Goal: Transaction & Acquisition: Purchase product/service

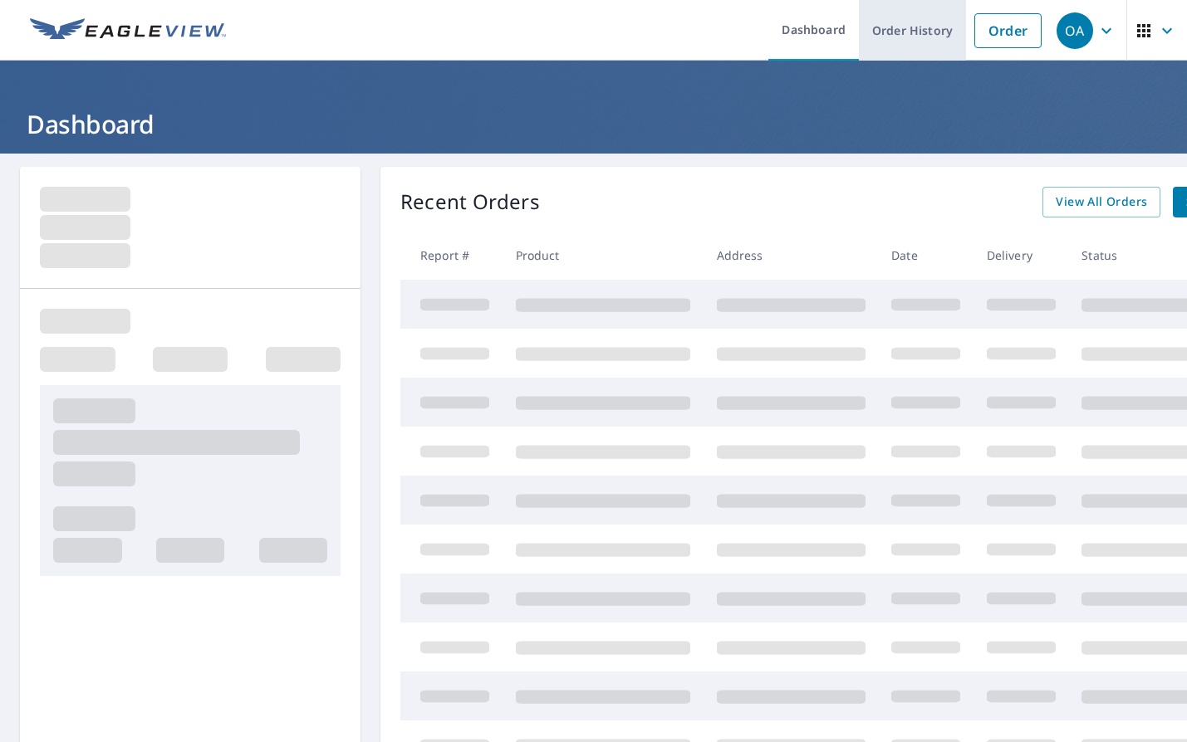
drag, startPoint x: 987, startPoint y: 24, endPoint x: 923, endPoint y: 59, distance: 72.8
click at [987, 24] on link "Order" at bounding box center [1007, 30] width 67 height 35
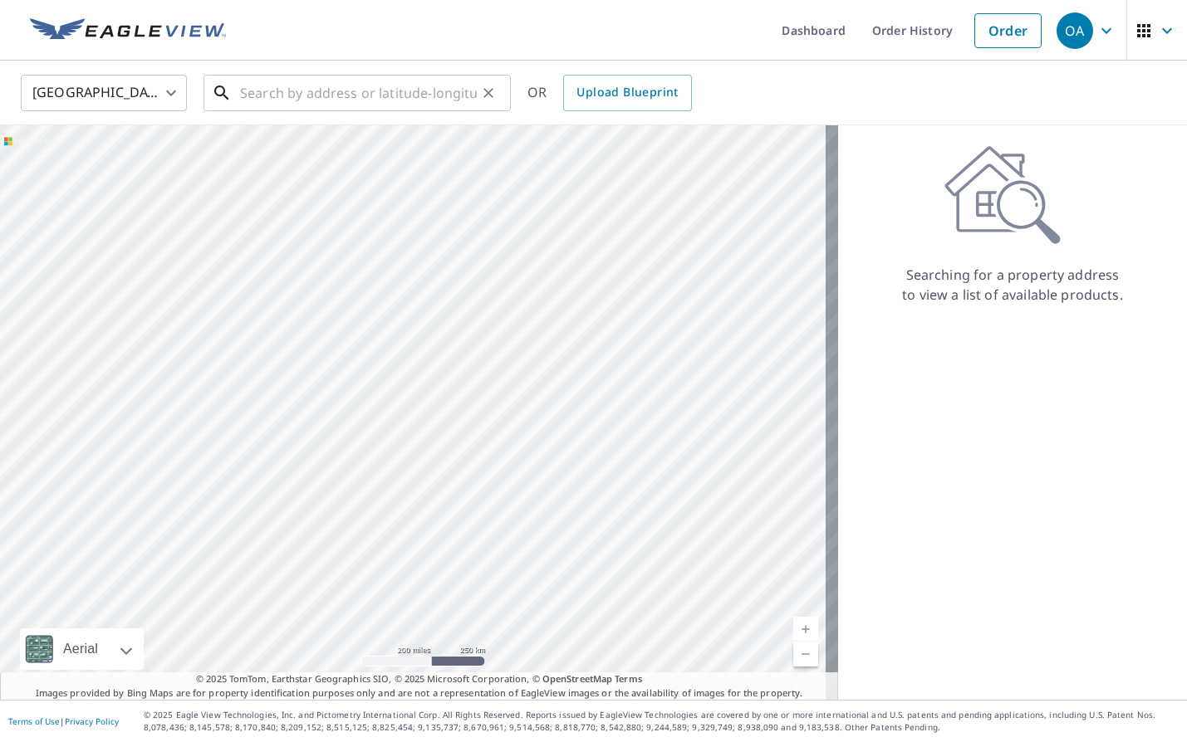
click at [365, 93] on input "text" at bounding box center [358, 93] width 237 height 46
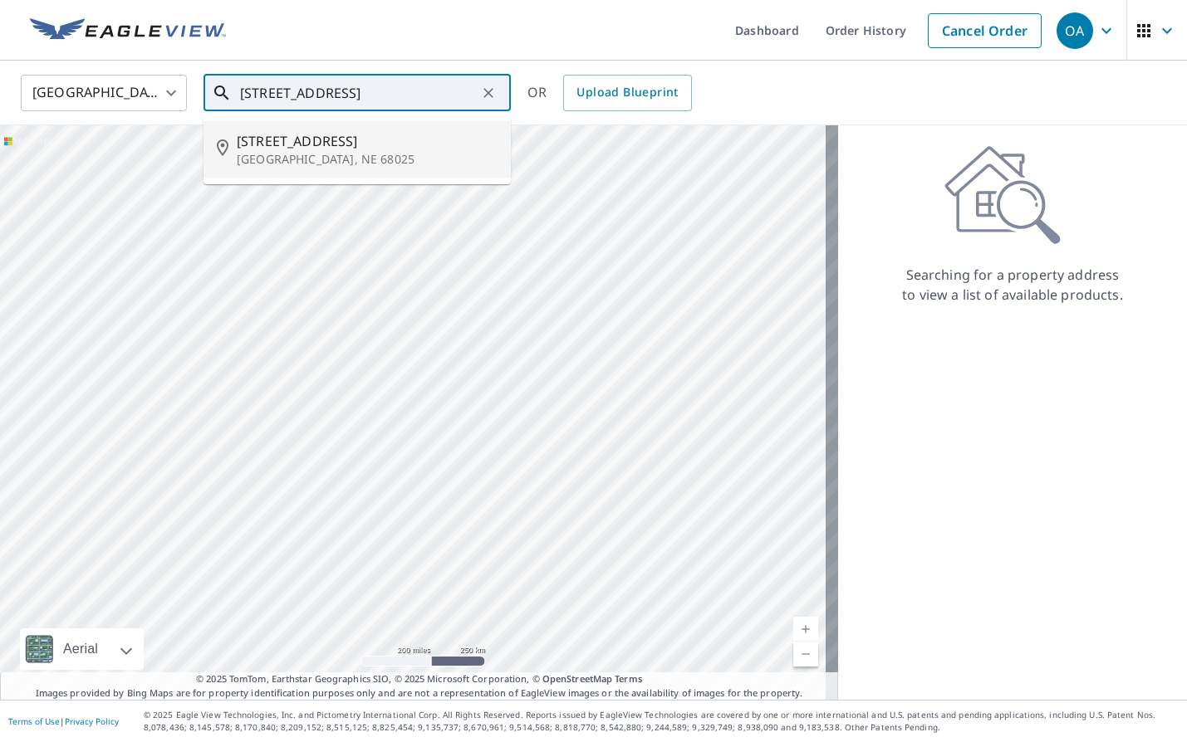
click at [336, 159] on p "[GEOGRAPHIC_DATA], NE 68025" at bounding box center [367, 159] width 261 height 17
type input "[STREET_ADDRESS]"
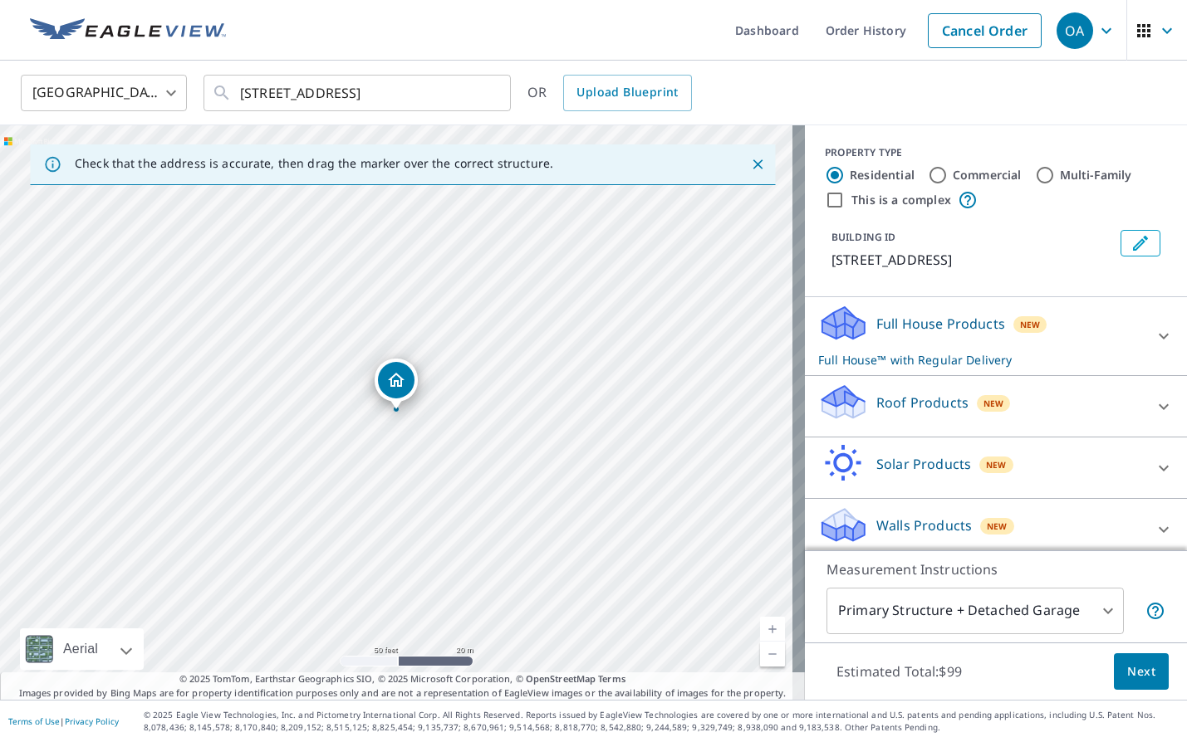
click at [1019, 399] on div "Roof Products New" at bounding box center [980, 406] width 325 height 47
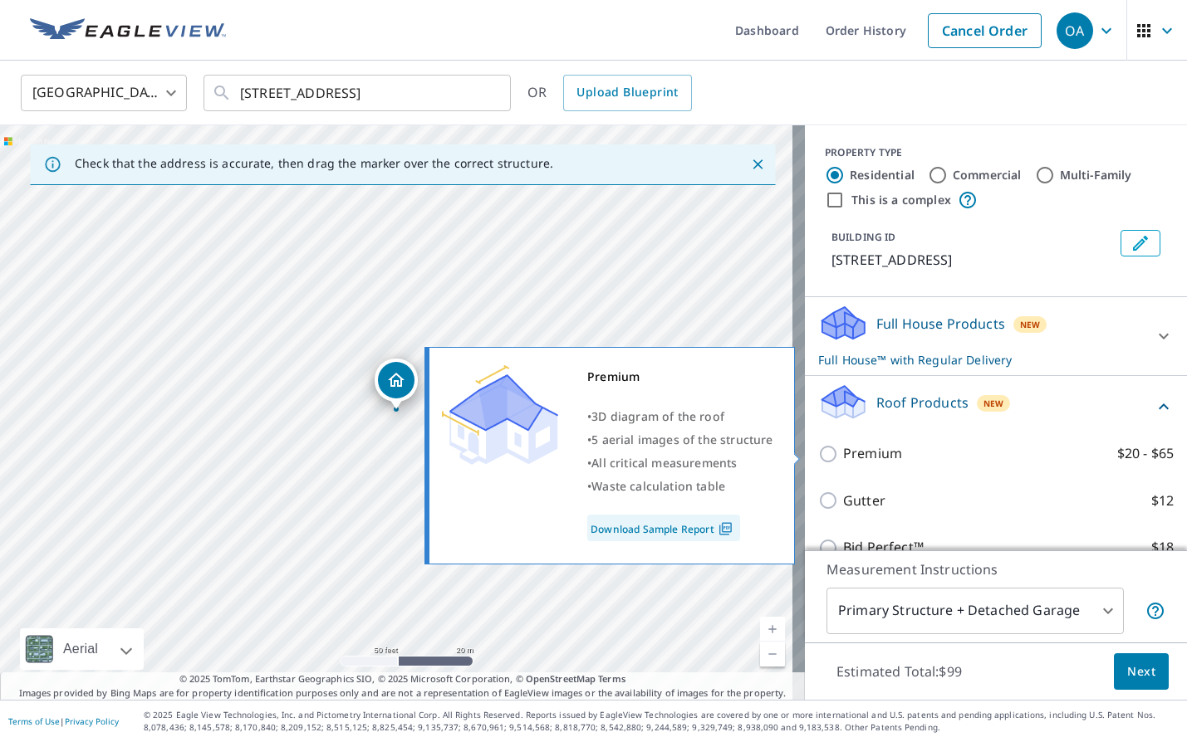
click at [860, 457] on p "Premium" at bounding box center [872, 453] width 59 height 21
click at [843, 457] on input "Premium $20 - $65" at bounding box center [830, 454] width 25 height 20
checkbox input "true"
checkbox input "false"
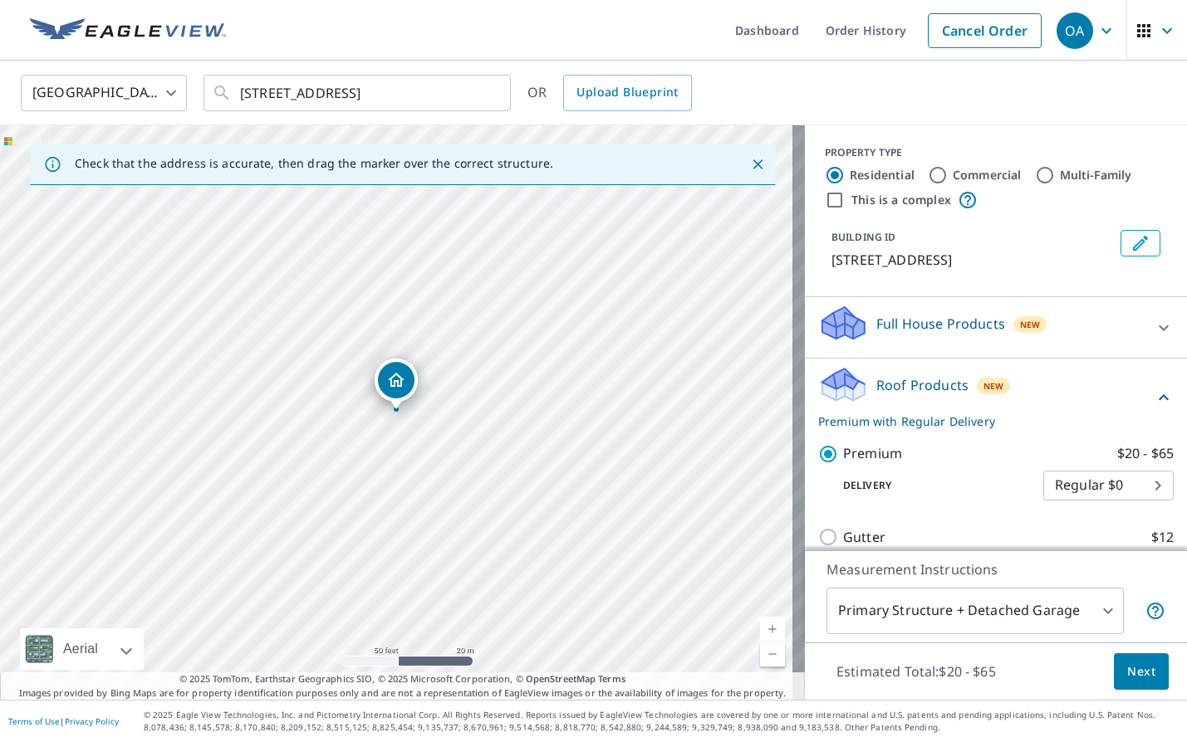
click at [1142, 663] on span "Next" at bounding box center [1141, 672] width 28 height 21
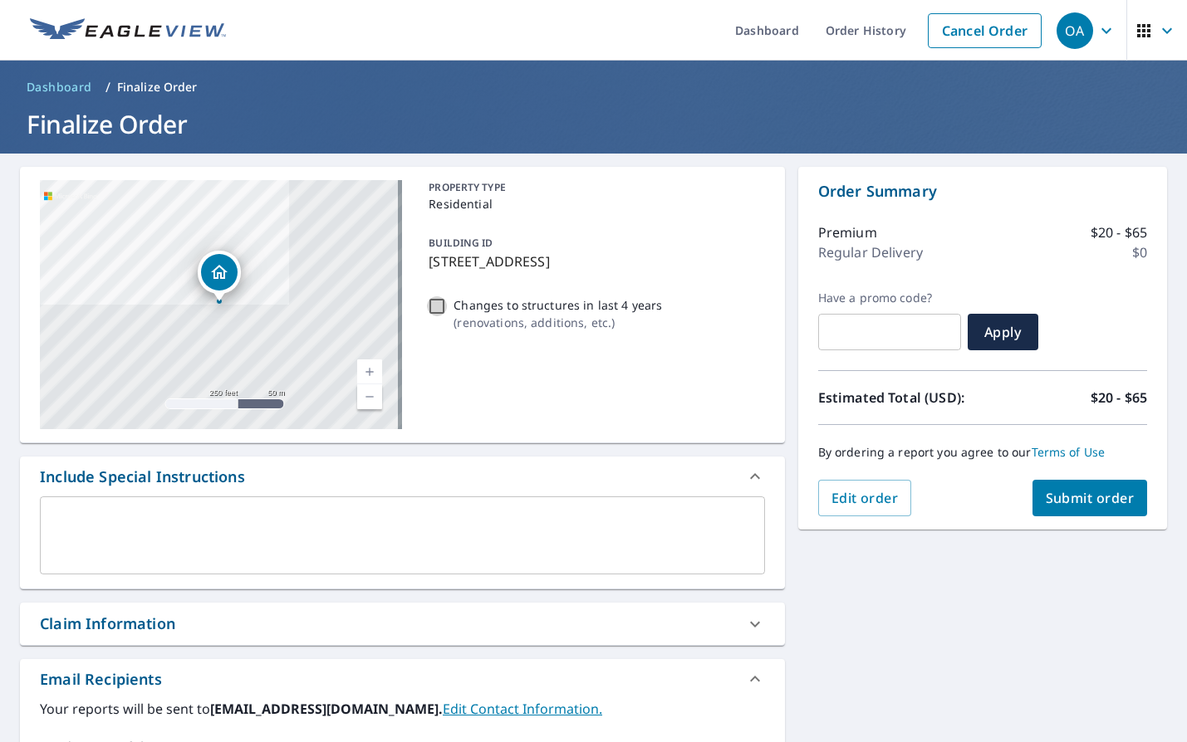
drag, startPoint x: 428, startPoint y: 310, endPoint x: 100, endPoint y: 636, distance: 462.1
click at [371, 358] on div "[STREET_ADDRESS] A standard road map Aerial A detailed look from above Labels L…" at bounding box center [402, 305] width 765 height 276
drag, startPoint x: 154, startPoint y: 624, endPoint x: 159, endPoint y: 632, distance: 9.7
click at [154, 624] on div "Claim Information" at bounding box center [107, 624] width 135 height 22
checkbox input "true"
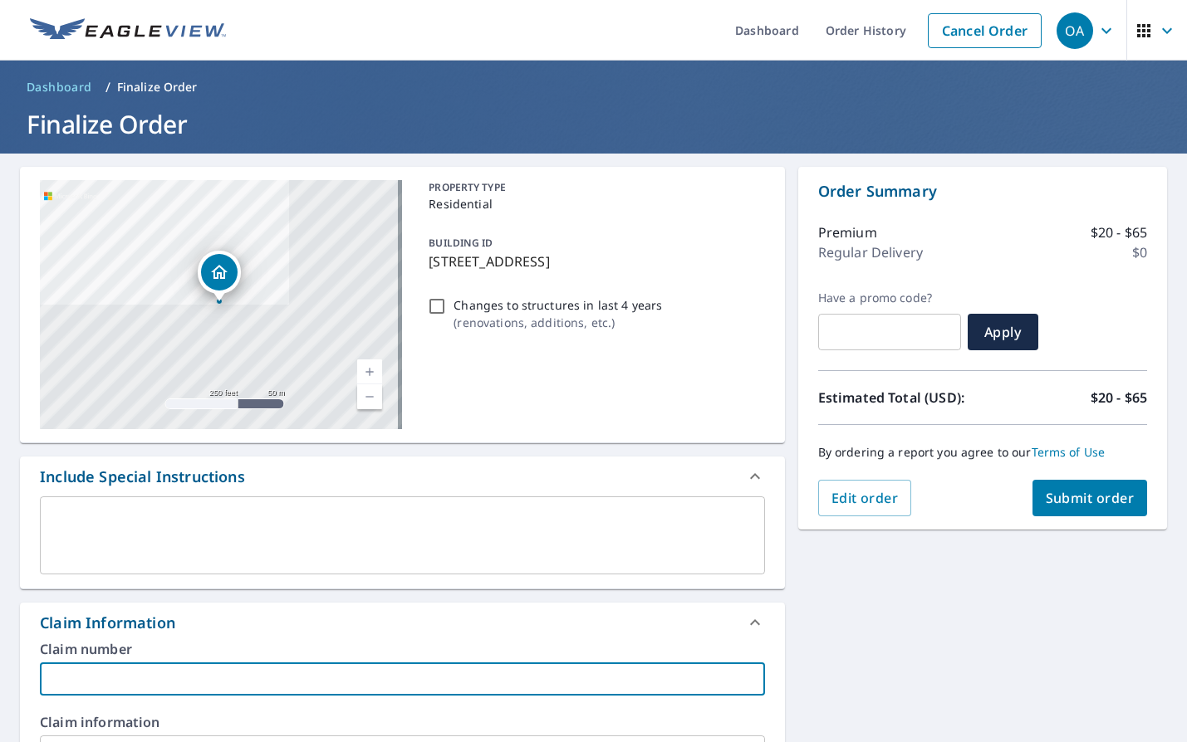
click at [174, 675] on input "text" at bounding box center [402, 679] width 725 height 33
type input "o"
checkbox input "true"
type input "om"
checkbox input "true"
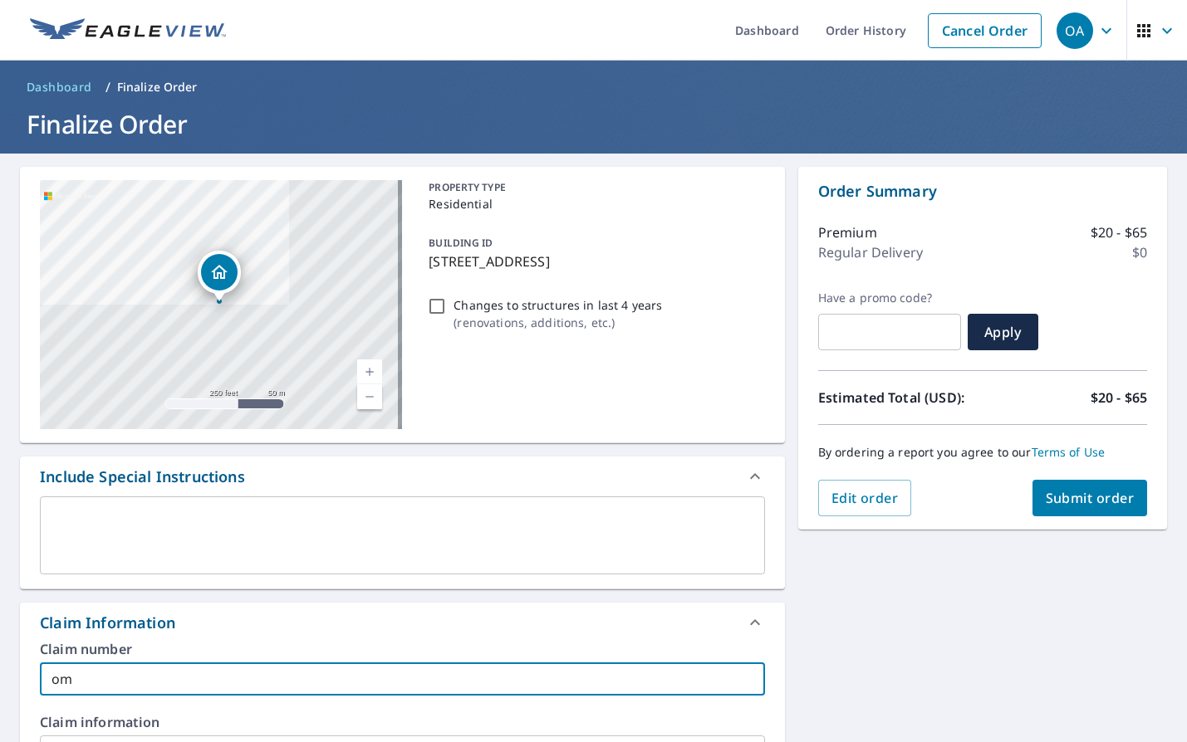
type input "omn"
checkbox input "true"
type input "omne"
checkbox input "true"
type input "omne"
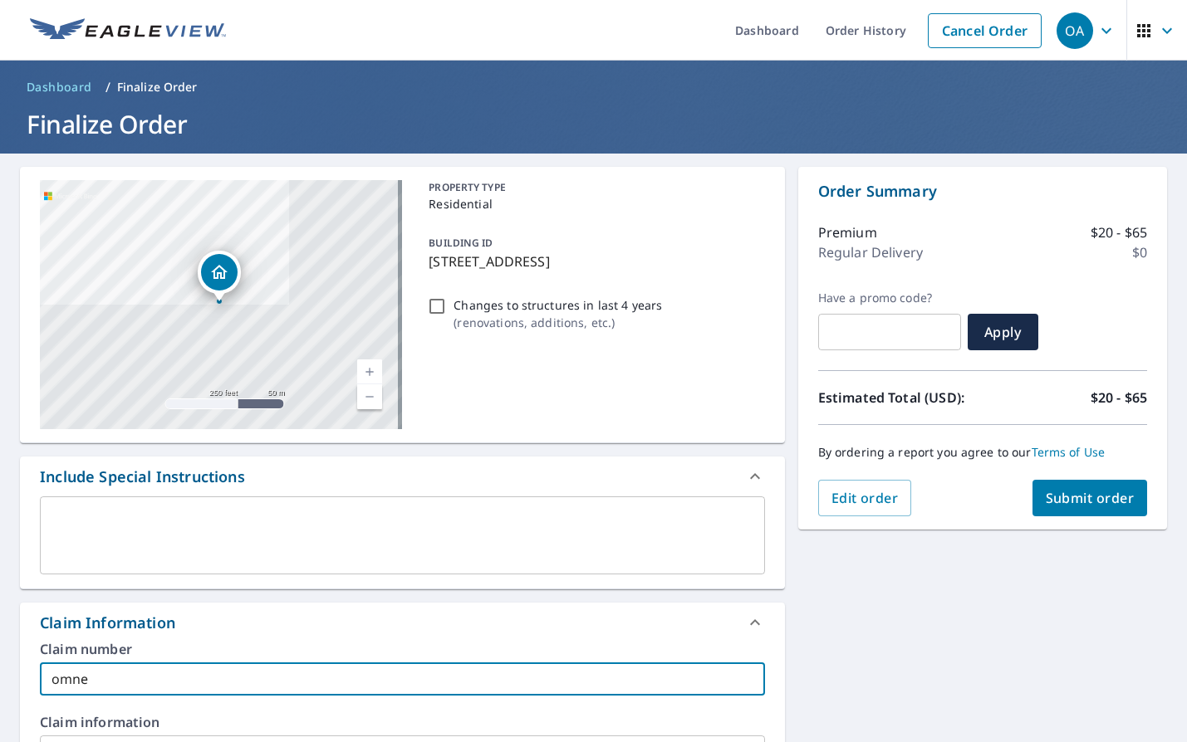
checkbox input "true"
type input "omne 8"
checkbox input "true"
type input "omne 830"
checkbox input "true"
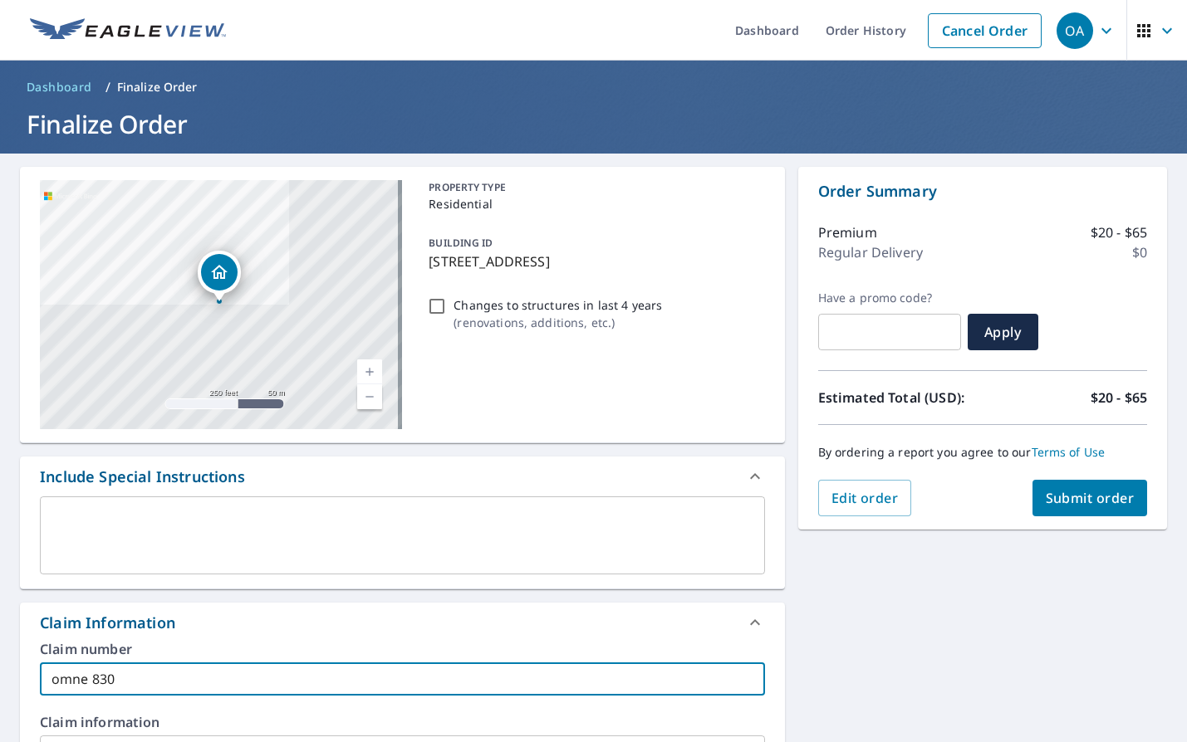
type input "omne 8307"
checkbox input "true"
type input "omne 83071"
checkbox input "true"
type input "omne 830710"
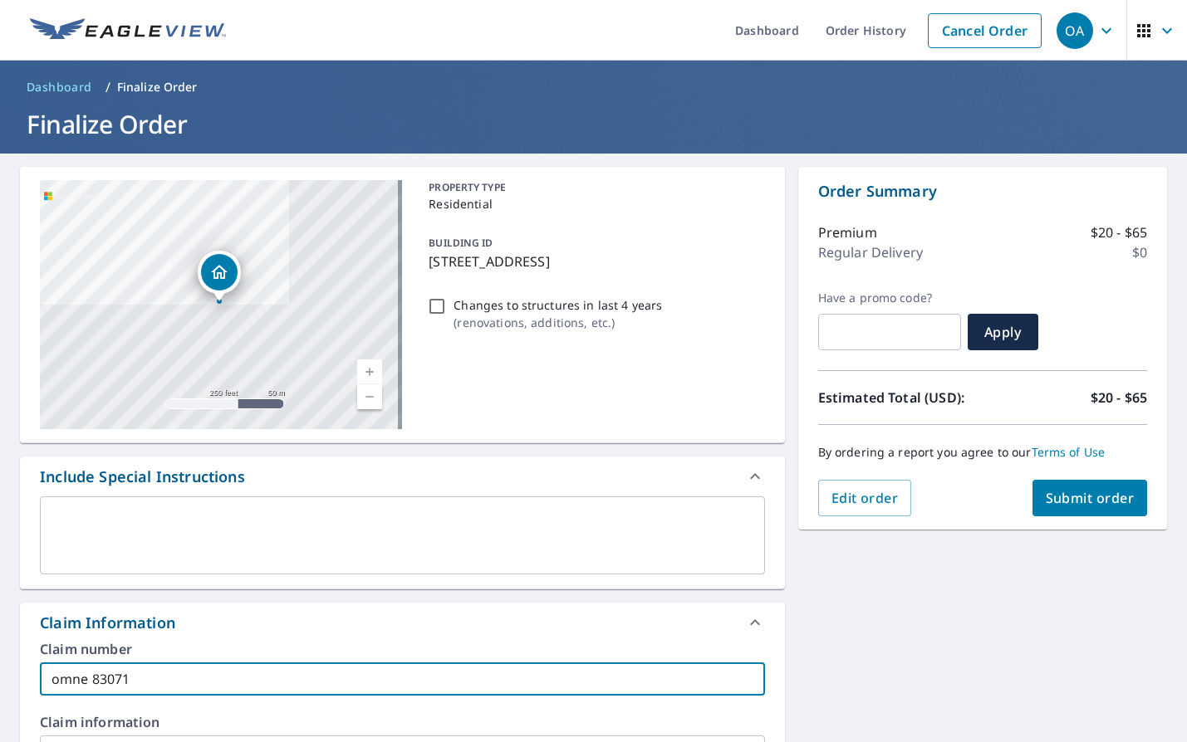
checkbox input "true"
type input "omne 830710"
click at [167, 532] on textarea at bounding box center [402, 535] width 702 height 47
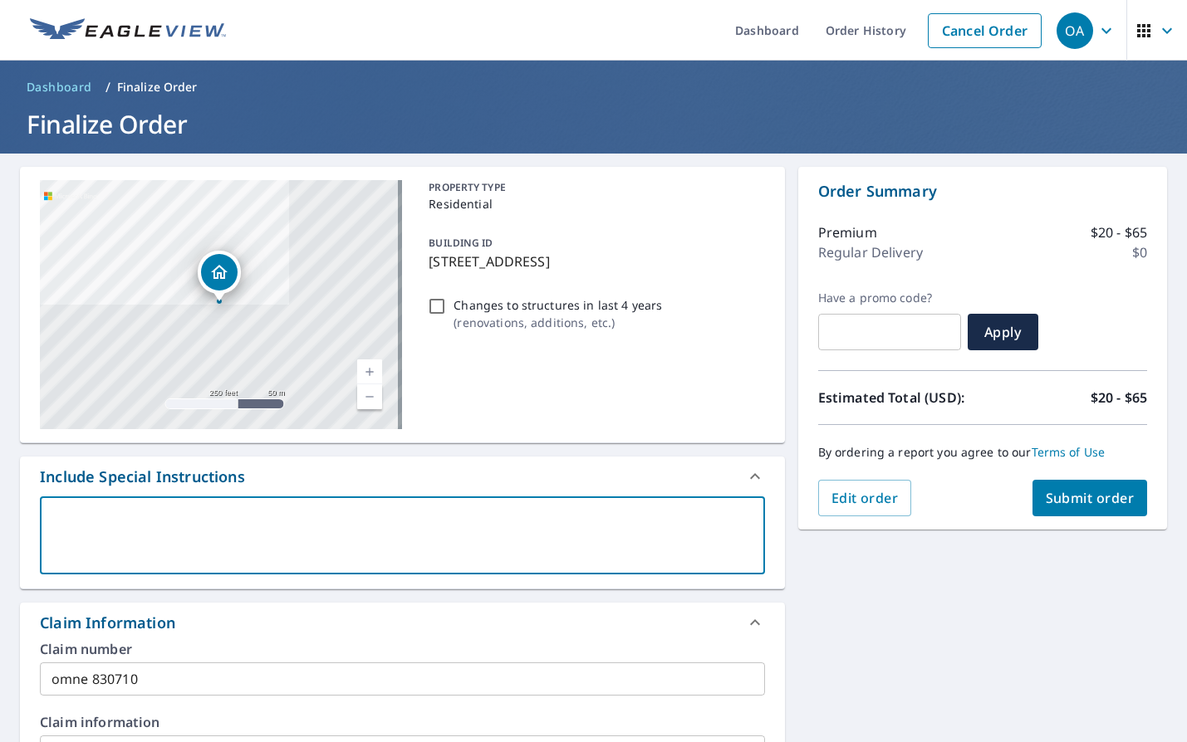
type textarea "a"
type textarea "x"
checkbox input "true"
type textarea "al"
type textarea "x"
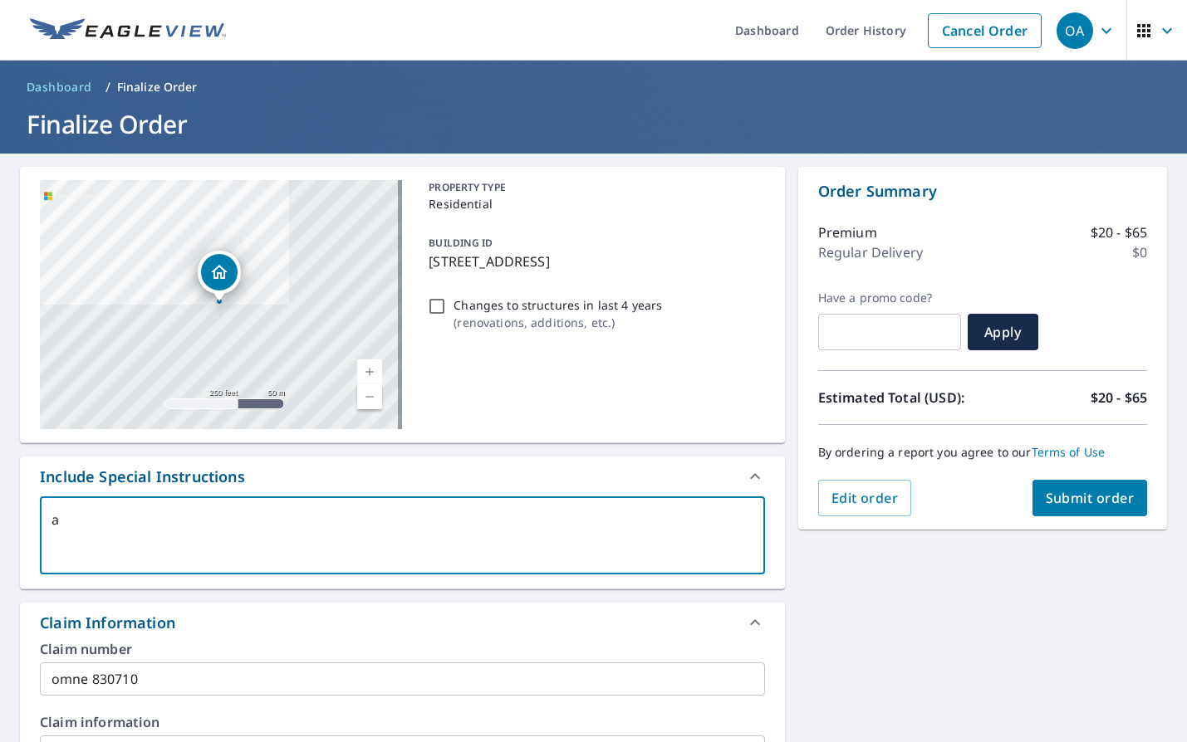
checkbox input "true"
type textarea "all"
type textarea "x"
checkbox input "true"
type textarea "all"
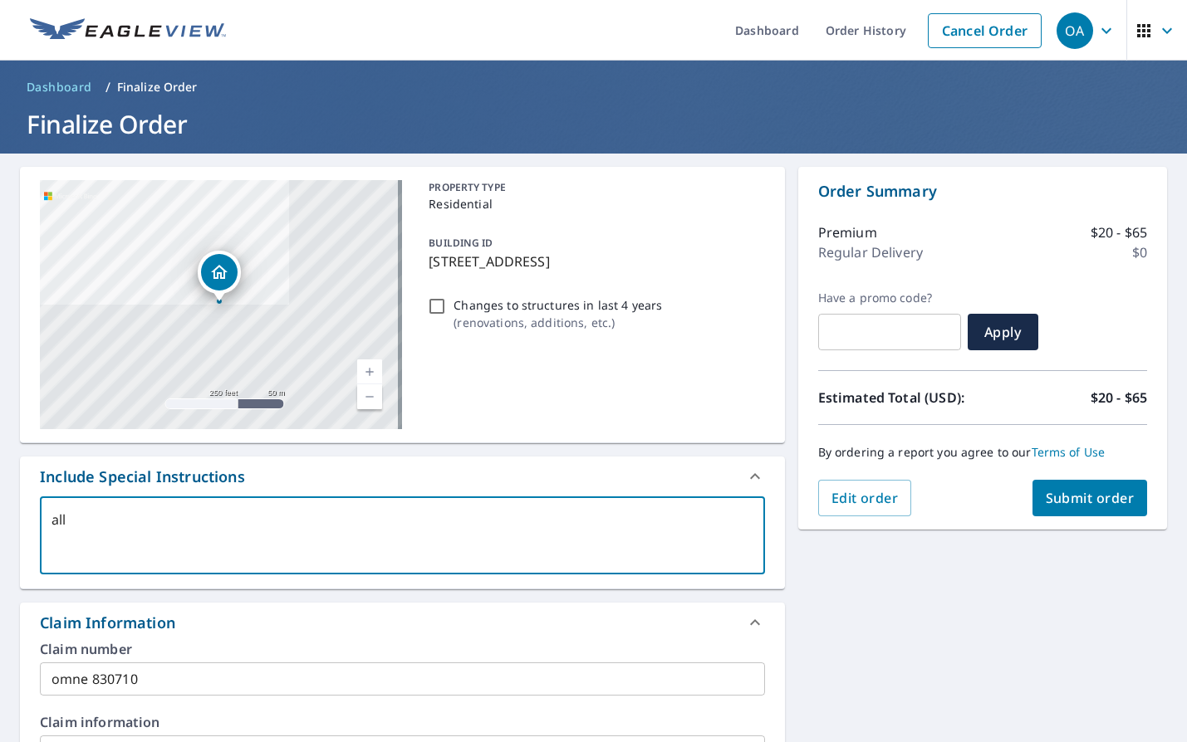
type textarea "x"
checkbox input "true"
type textarea "all s"
type textarea "x"
checkbox input "true"
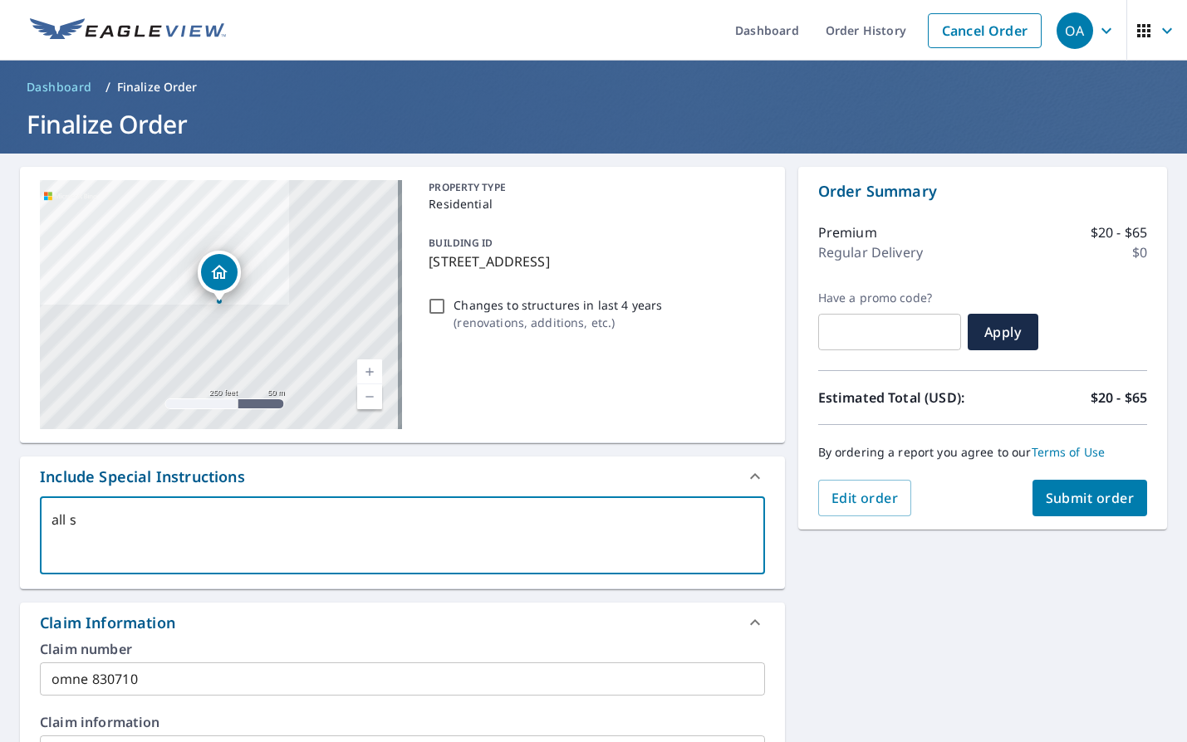
type textarea "all st"
type textarea "x"
checkbox input "true"
type textarea "all str"
type textarea "x"
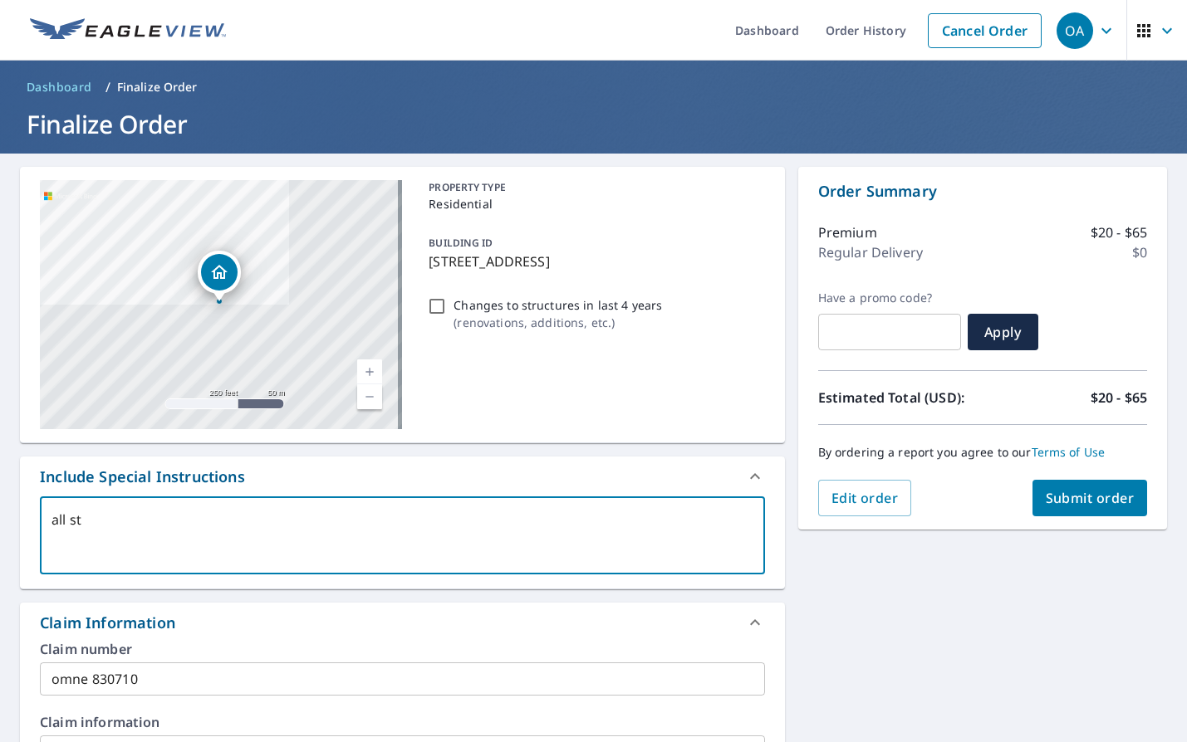
checkbox input "true"
type textarea "all stru"
type textarea "x"
checkbox input "true"
type textarea "all struc"
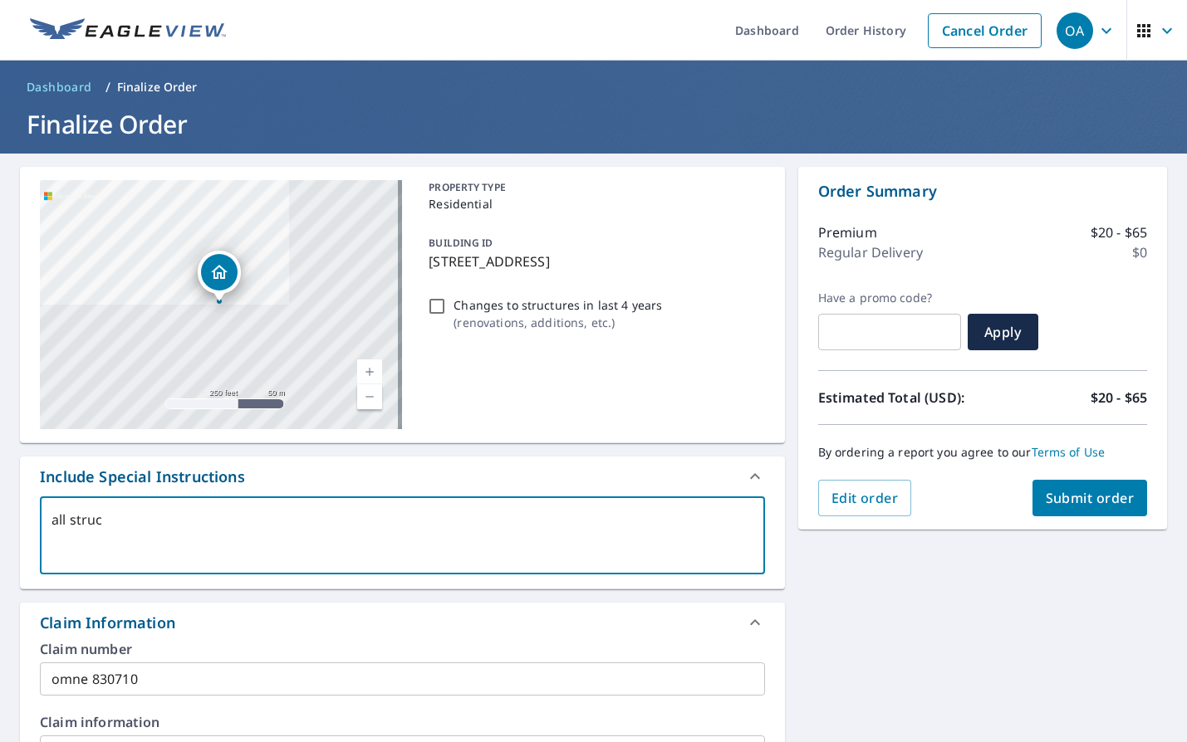
type textarea "x"
checkbox input "true"
type textarea "all struct"
type textarea "x"
checkbox input "true"
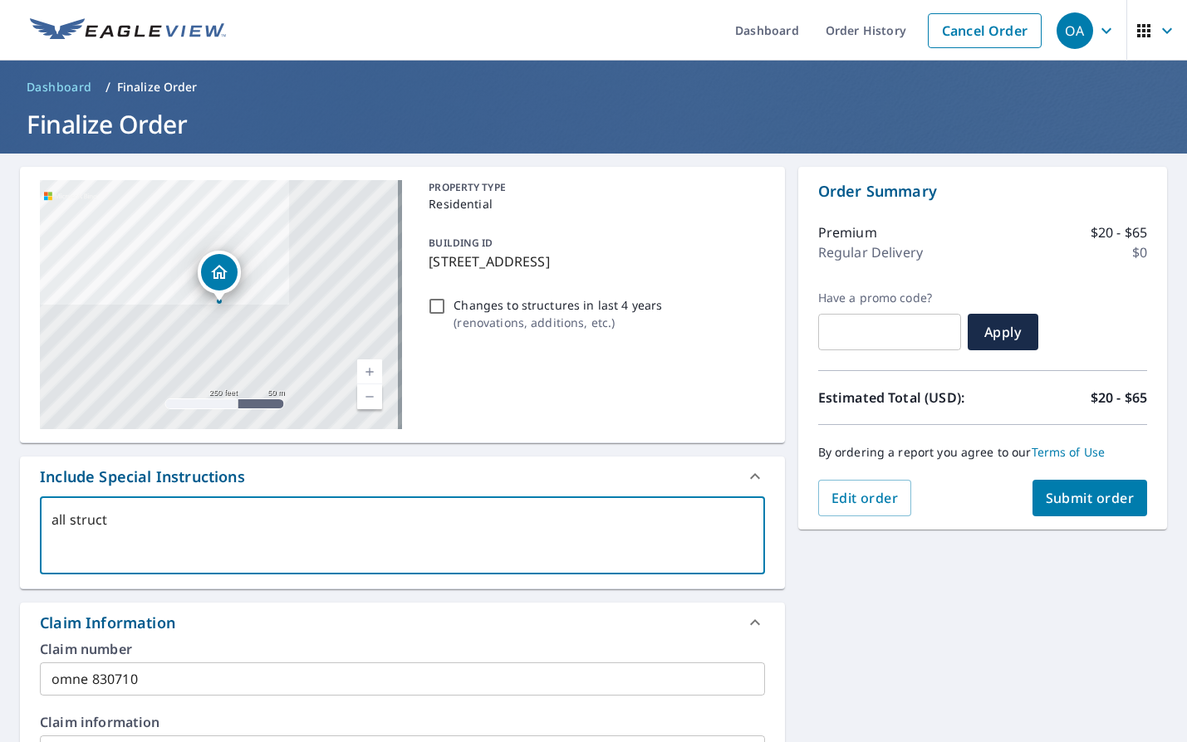
type textarea "all structu"
type textarea "x"
checkbox input "true"
type textarea "all structur"
type textarea "x"
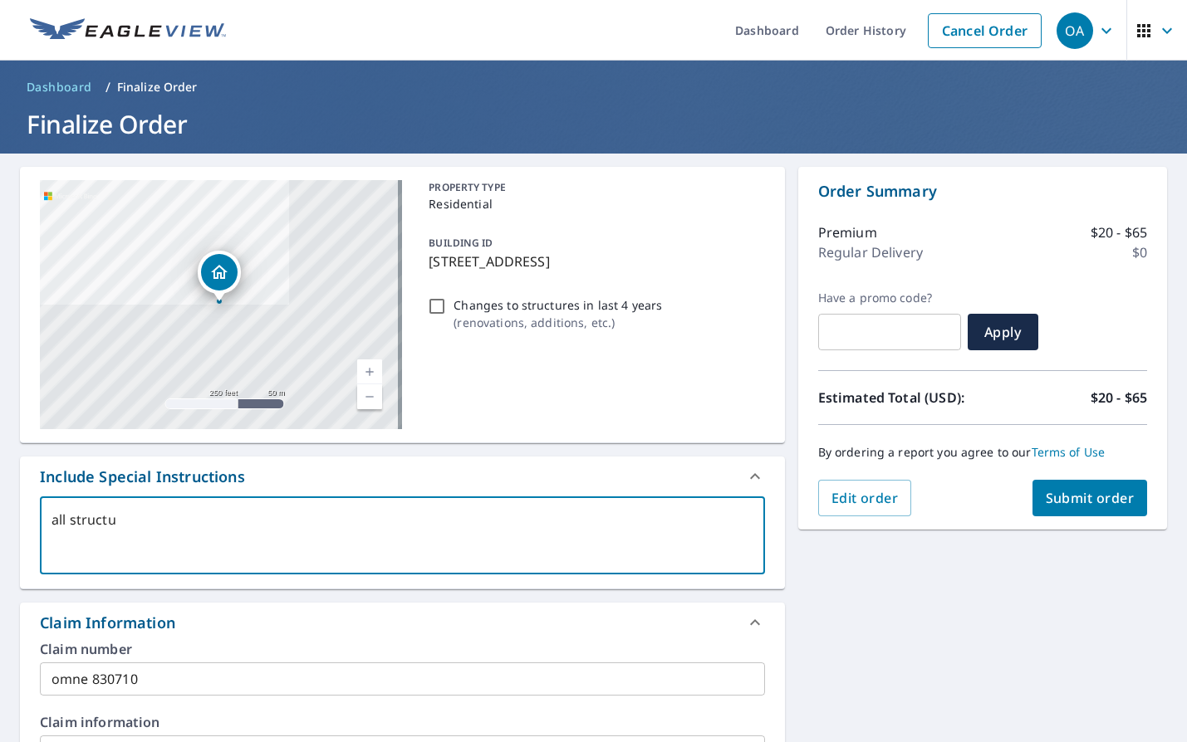
checkbox input "true"
type textarea "all structure"
type textarea "x"
checkbox input "true"
type textarea "all structure"
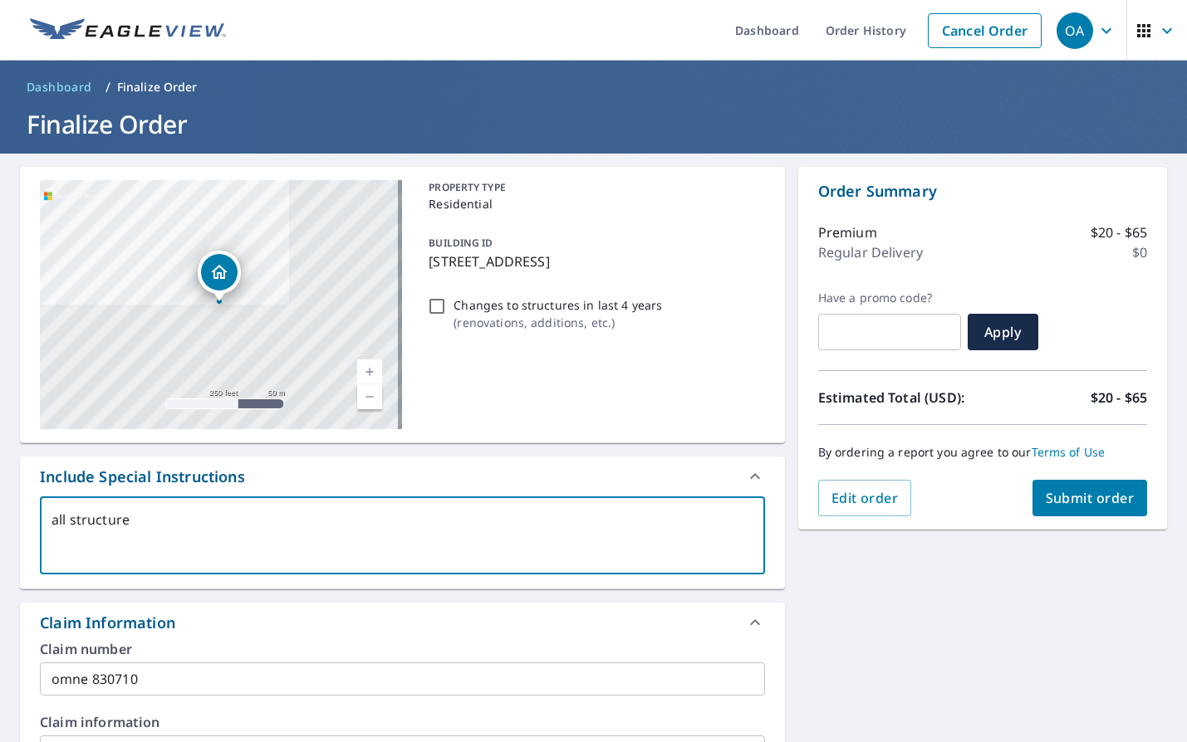
type textarea "x"
checkbox input "true"
type textarea "all structure o"
type textarea "x"
checkbox input "true"
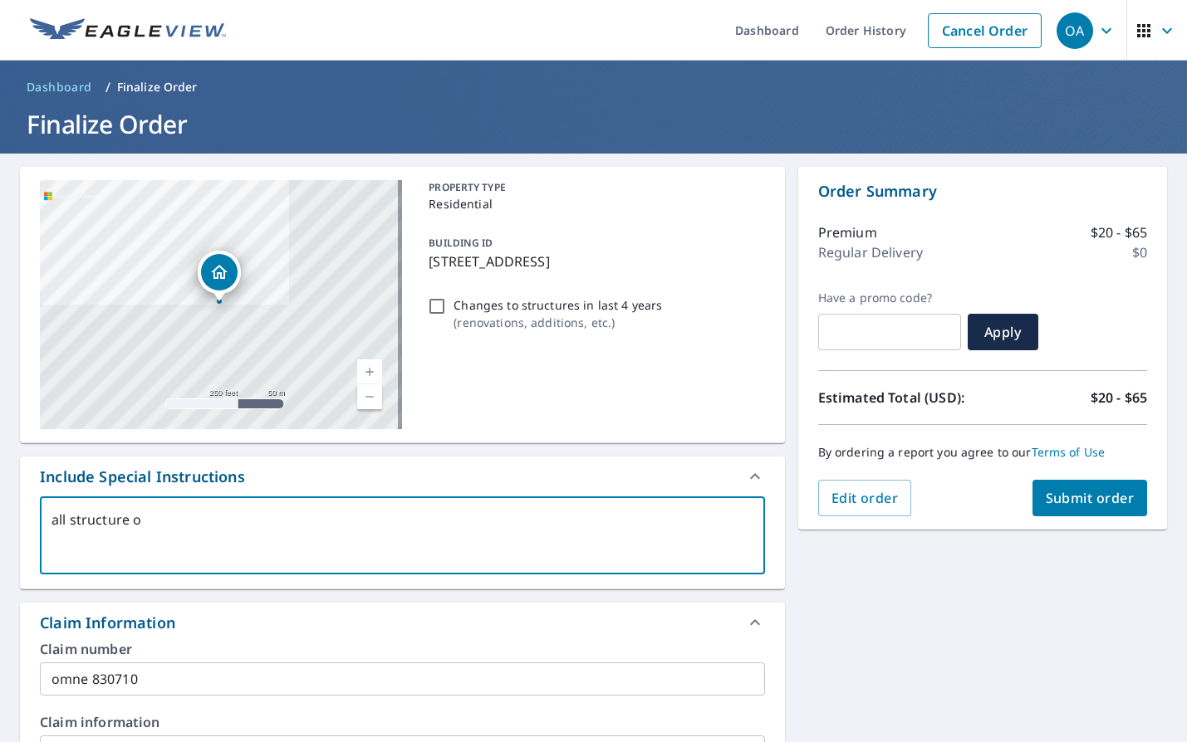
type textarea "all structure on"
type textarea "x"
checkbox input "true"
type textarea "all structure onp"
type textarea "x"
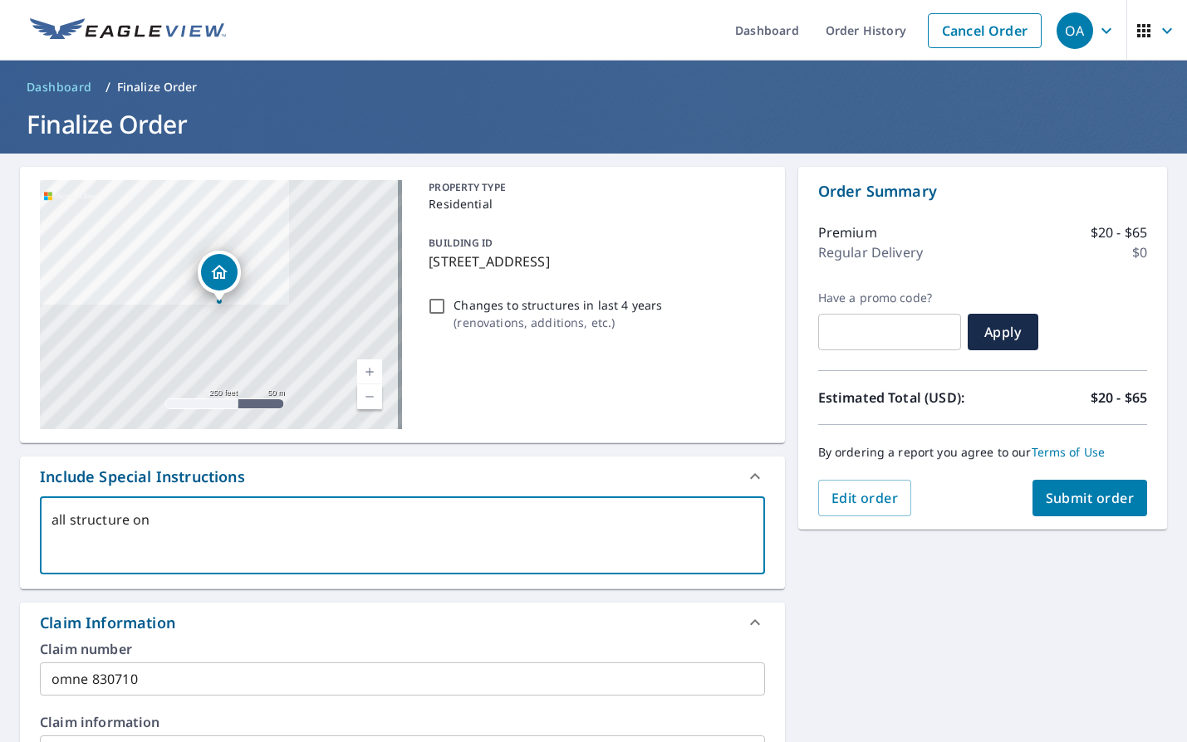
checkbox input "true"
type textarea "all structure onpr"
type textarea "x"
checkbox input "true"
type textarea "all structure onpro"
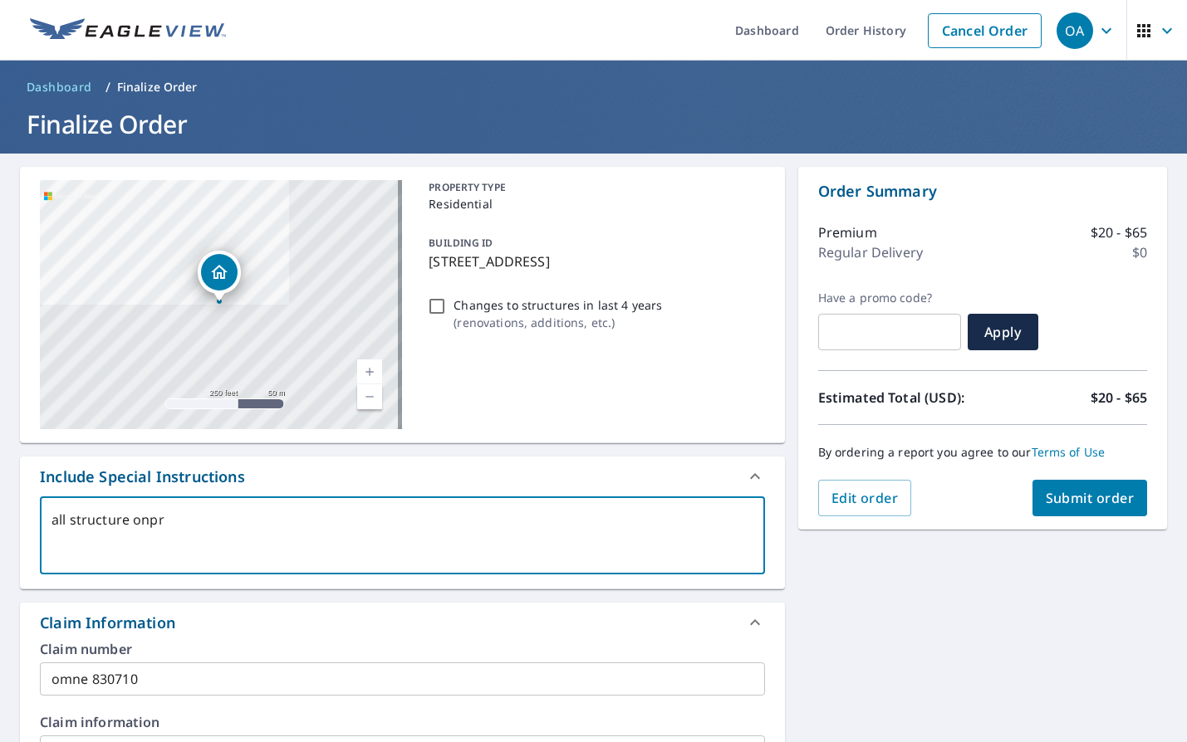
type textarea "x"
checkbox input "true"
type textarea "all structure onprop"
type textarea "x"
checkbox input "true"
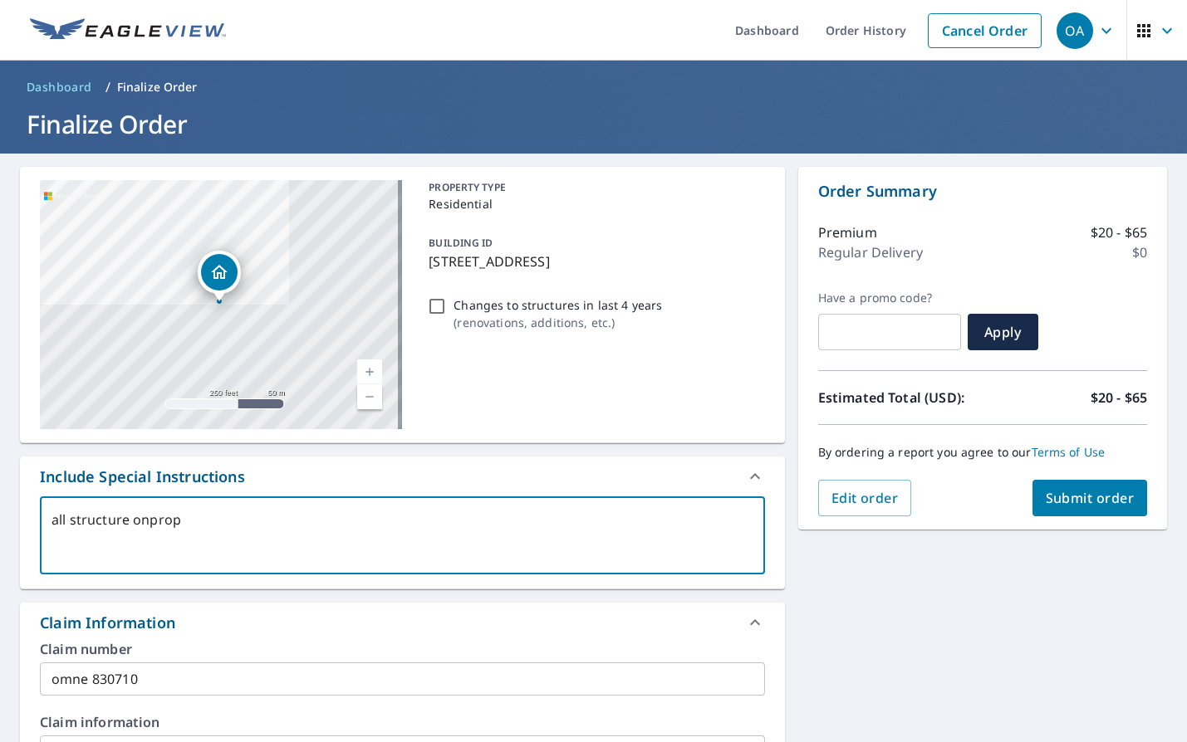
type textarea "all structure onprope"
type textarea "x"
checkbox input "true"
type textarea "all structure onproper"
type textarea "x"
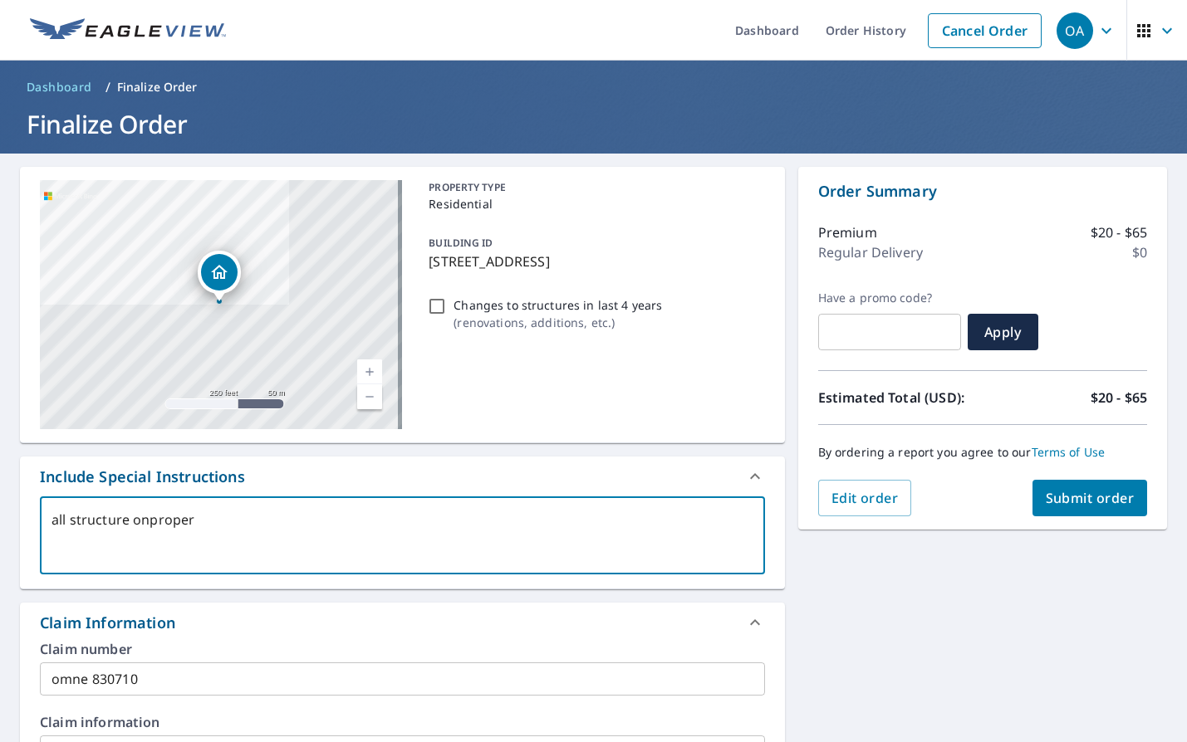
checkbox input "true"
type textarea "all structure onpropert"
type textarea "x"
checkbox input "true"
type textarea "all structure onpropert"
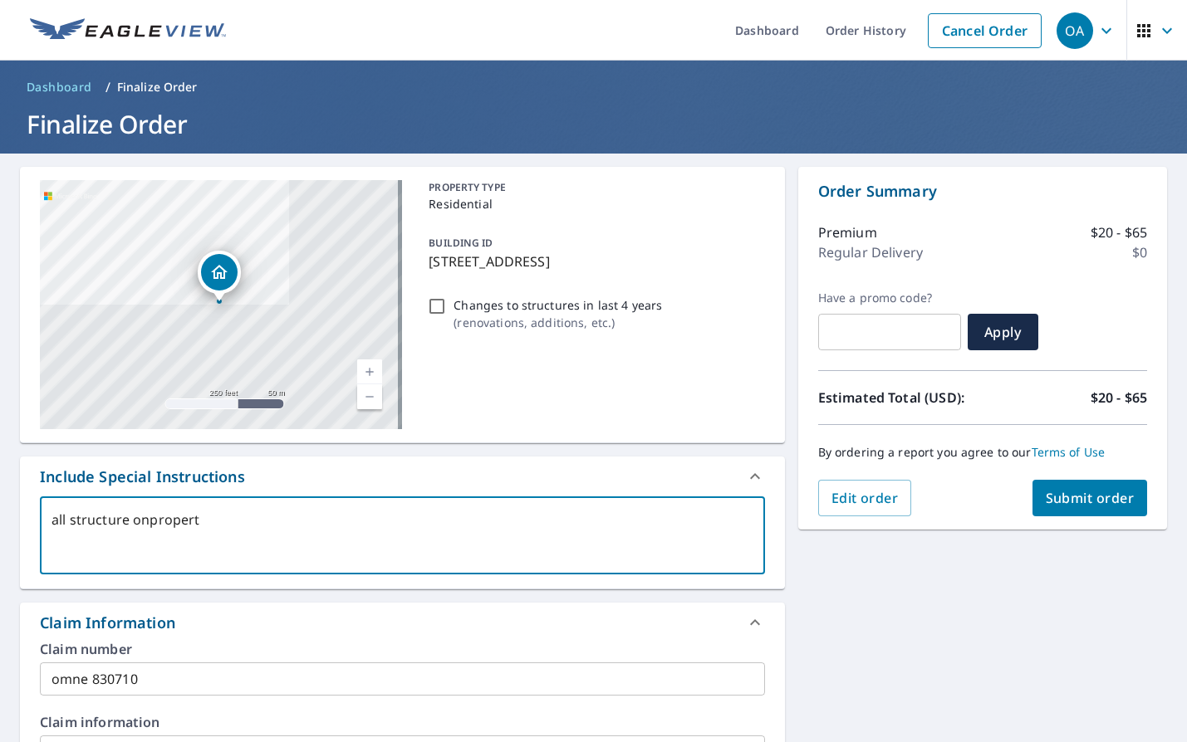
type textarea "x"
checkbox input "true"
type textarea "all structure onpropert"
type textarea "x"
checkbox input "true"
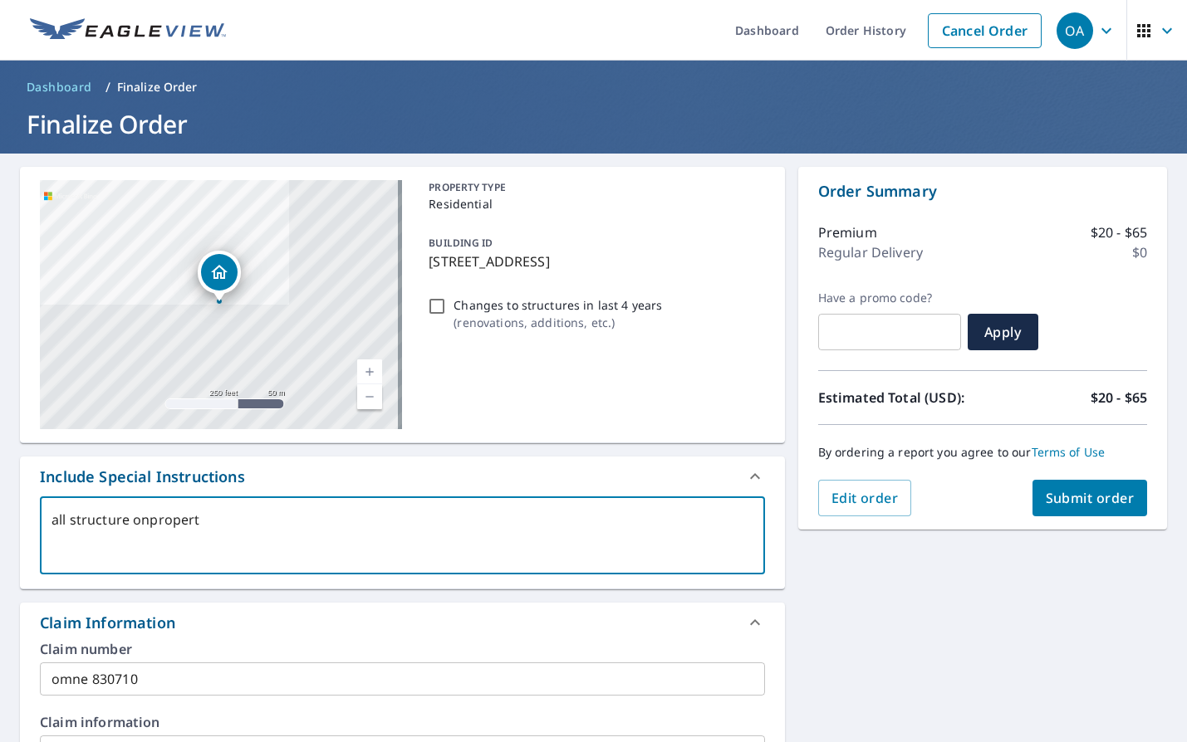
type textarea "all structure onproperty"
type textarea "x"
checkbox input "true"
type textarea "all structure onproperty"
type textarea "x"
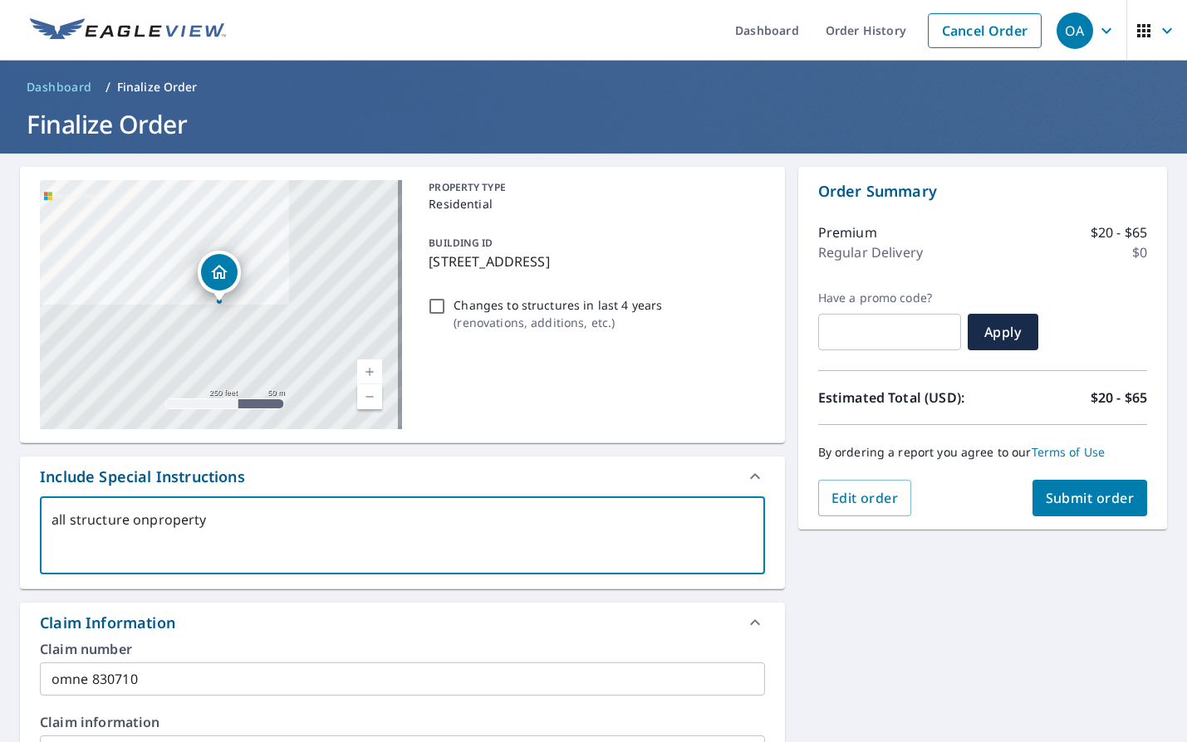
checkbox input "true"
type textarea "all structure on property"
type textarea "x"
checkbox input "true"
type textarea "all structure on property"
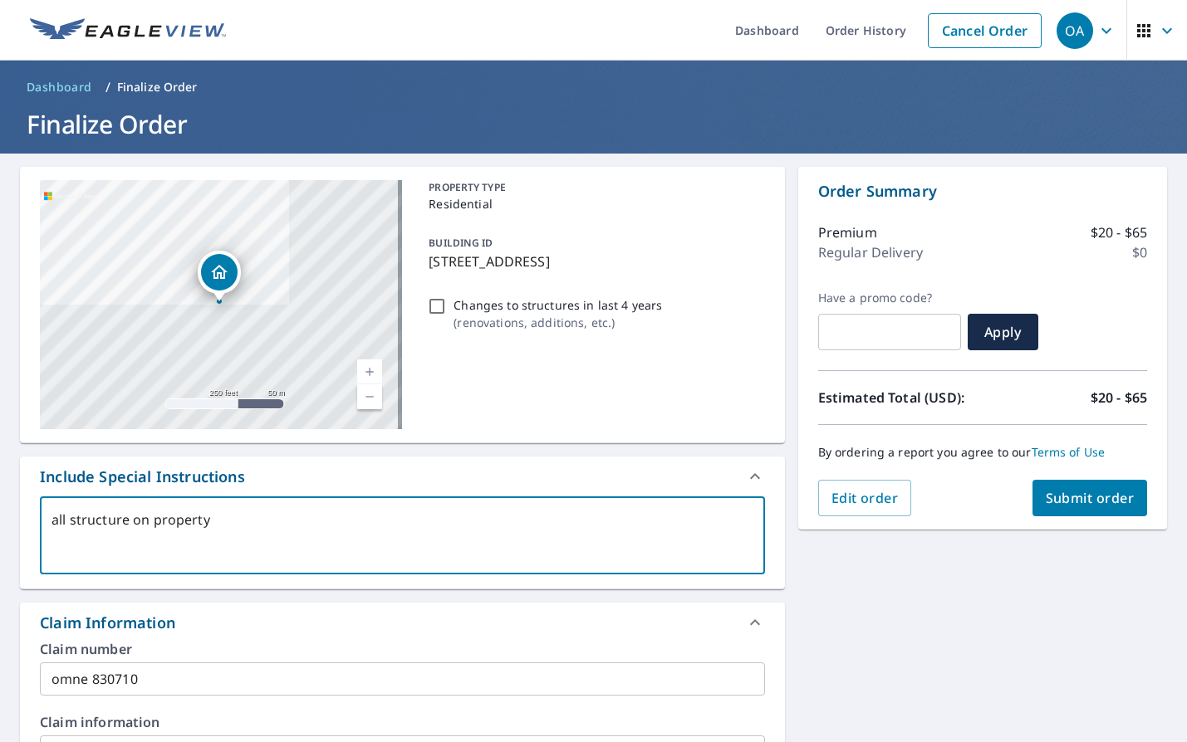
type textarea "x"
click at [1070, 594] on div "[STREET_ADDRESS] A standard road map Aerial A detailed look from above Labels L…" at bounding box center [593, 753] width 1187 height 1199
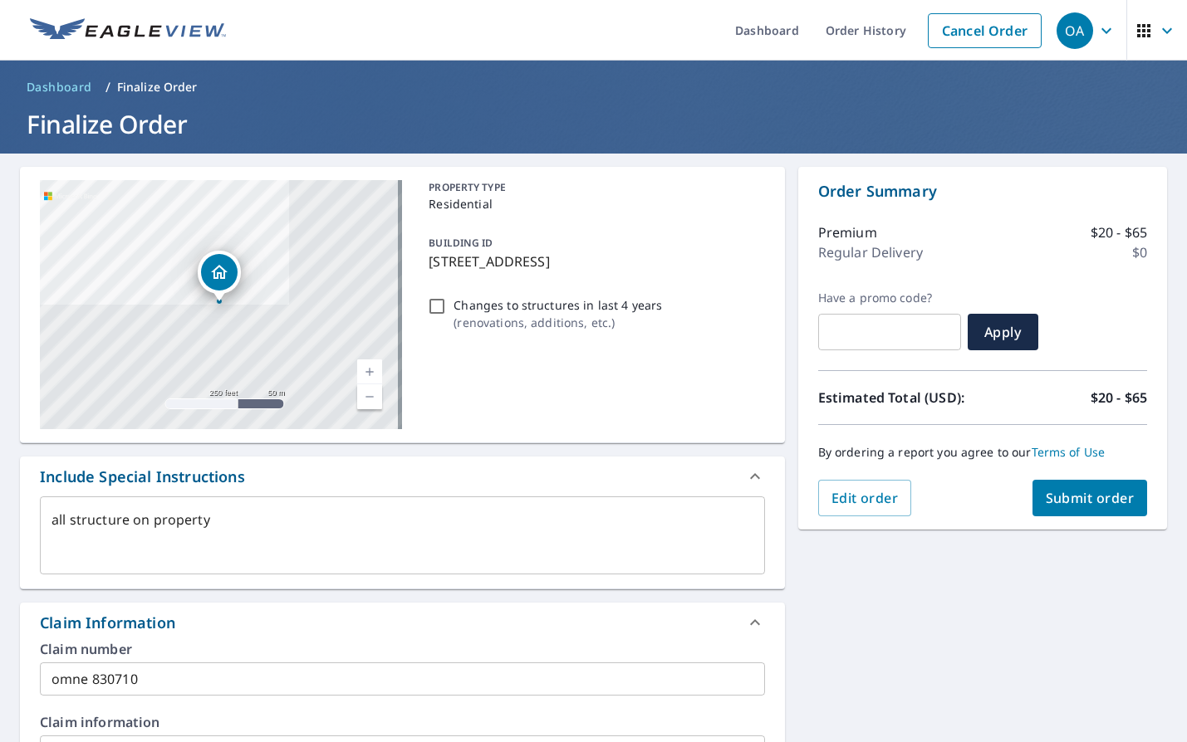
click at [433, 308] on input "Changes to structures in last 4 years ( renovations, additions, etc. )" at bounding box center [437, 306] width 20 height 20
checkbox input "true"
type textarea "x"
checkbox input "true"
click at [1050, 499] on span "Submit order" at bounding box center [1089, 498] width 89 height 18
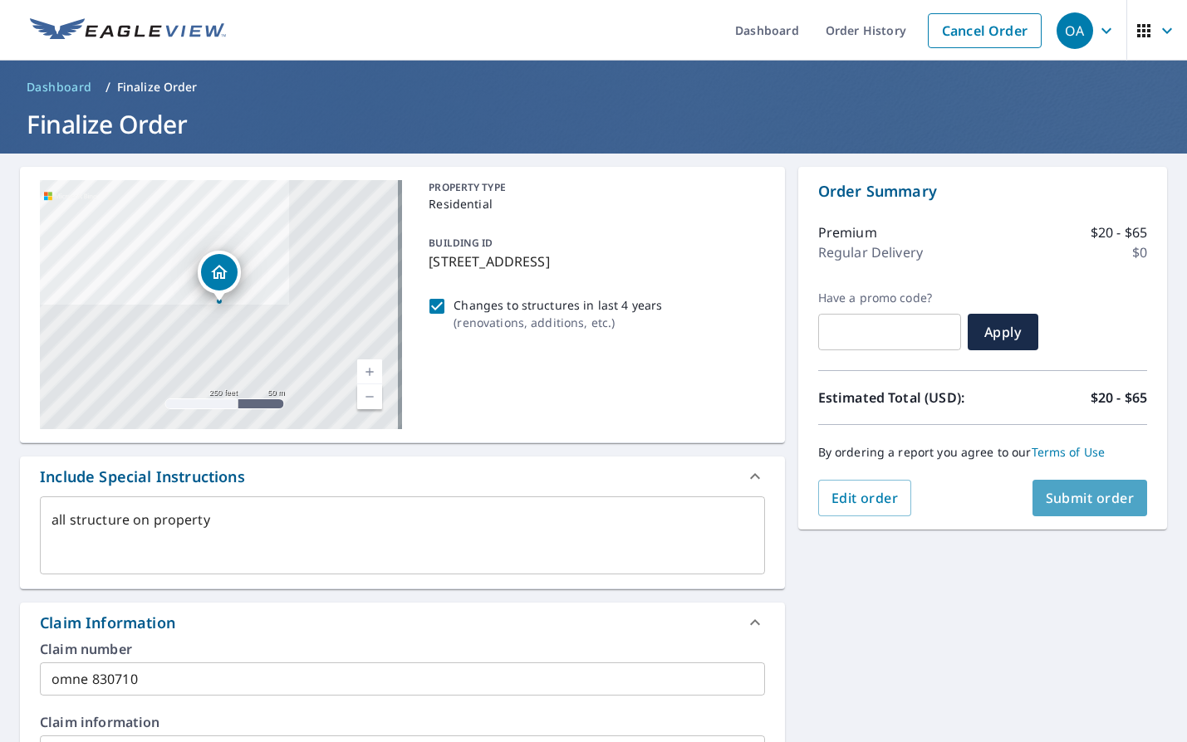
type textarea "x"
checkbox input "true"
